Goal: Information Seeking & Learning: Learn about a topic

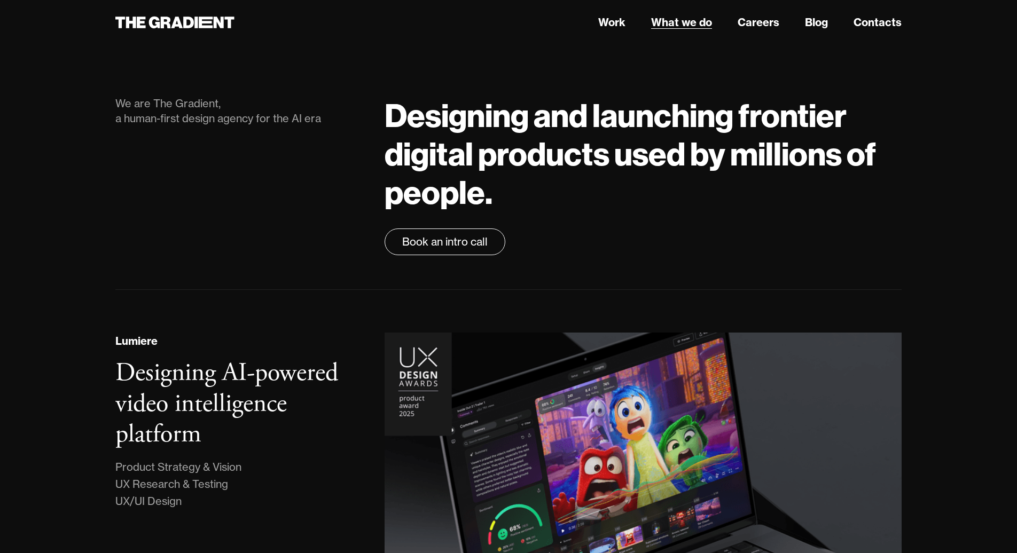
click at [691, 23] on link "What we do" at bounding box center [681, 22] width 61 height 16
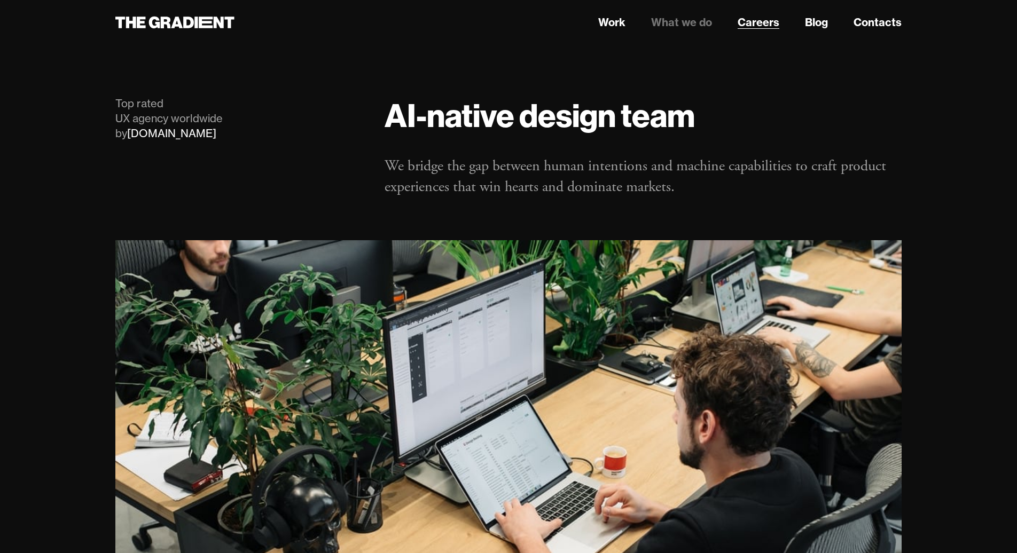
click at [758, 19] on link "Careers" at bounding box center [759, 22] width 42 height 16
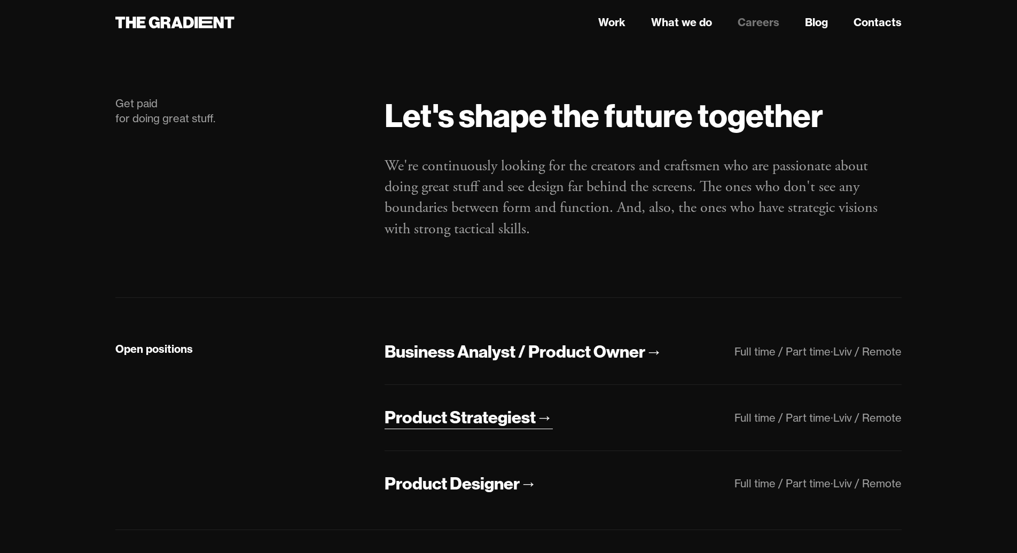
click at [444, 420] on div "Product Strategiest" at bounding box center [460, 417] width 151 height 22
